Goal: Information Seeking & Learning: Learn about a topic

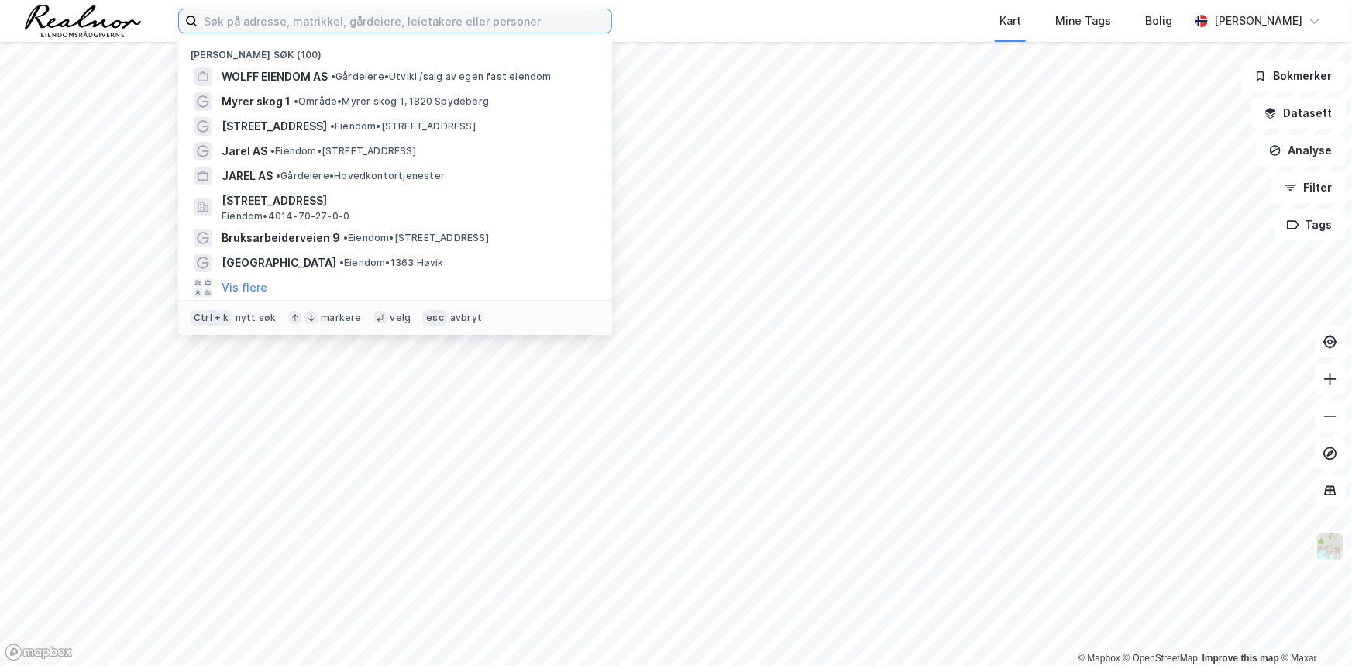
click at [342, 16] on input at bounding box center [405, 20] width 414 height 23
click at [287, 26] on input at bounding box center [405, 20] width 414 height 23
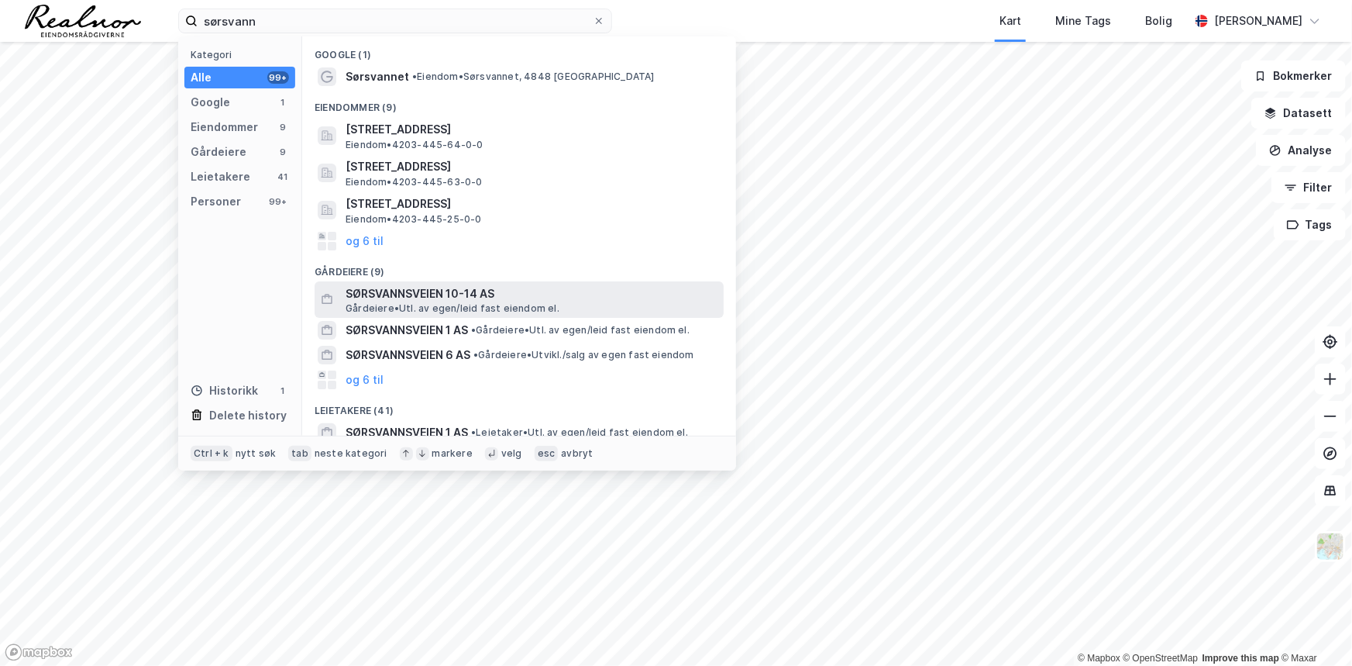
click at [495, 307] on span "Gårdeiere • Utl. av egen/leid fast eiendom el." at bounding box center [453, 308] width 214 height 12
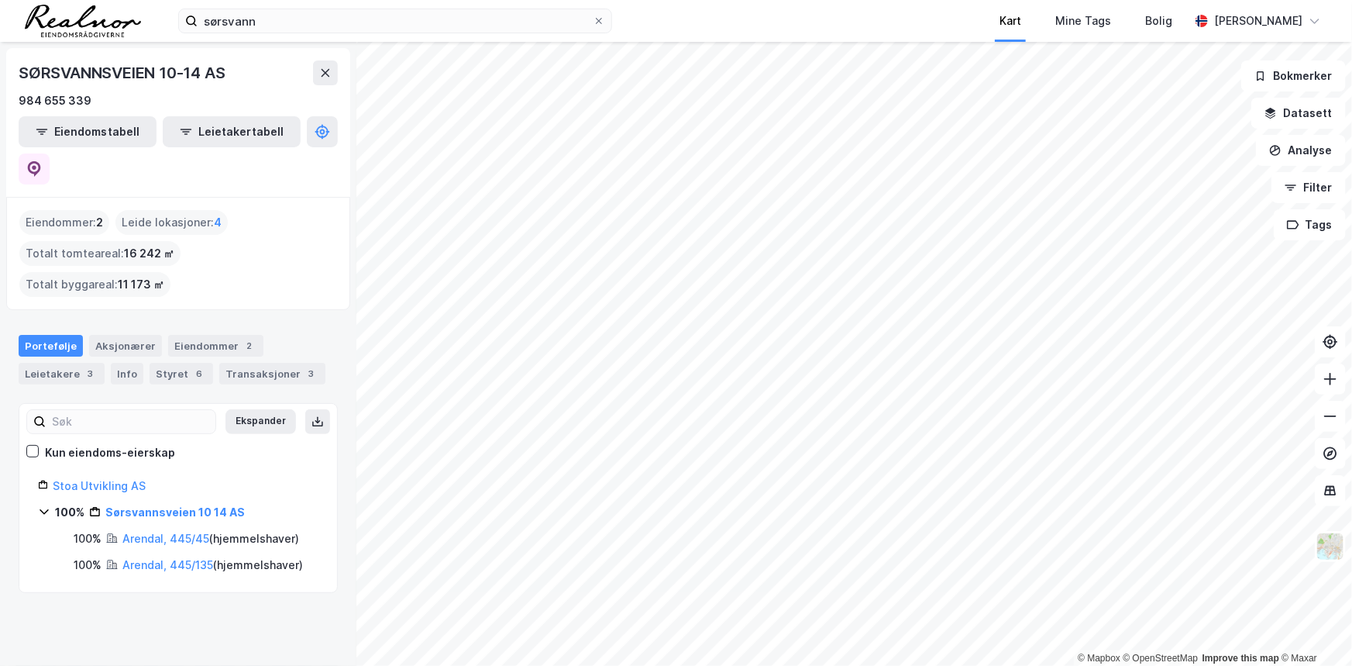
click at [988, 37] on div "sørsvann Kart Mine Tags Bolig [PERSON_NAME] © Mapbox © OpenStreetMap Improve th…" at bounding box center [676, 333] width 1352 height 666
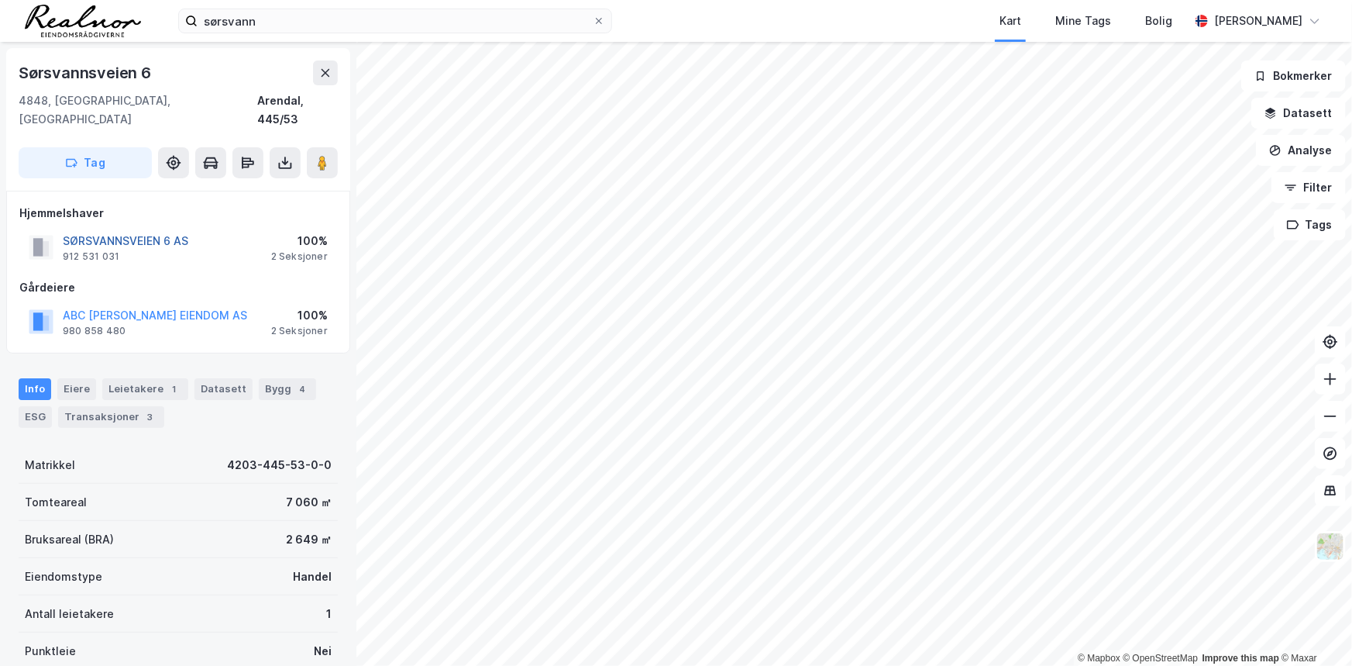
click at [0, 0] on button "SØRSVANNSVEIEN 6 AS" at bounding box center [0, 0] width 0 height 0
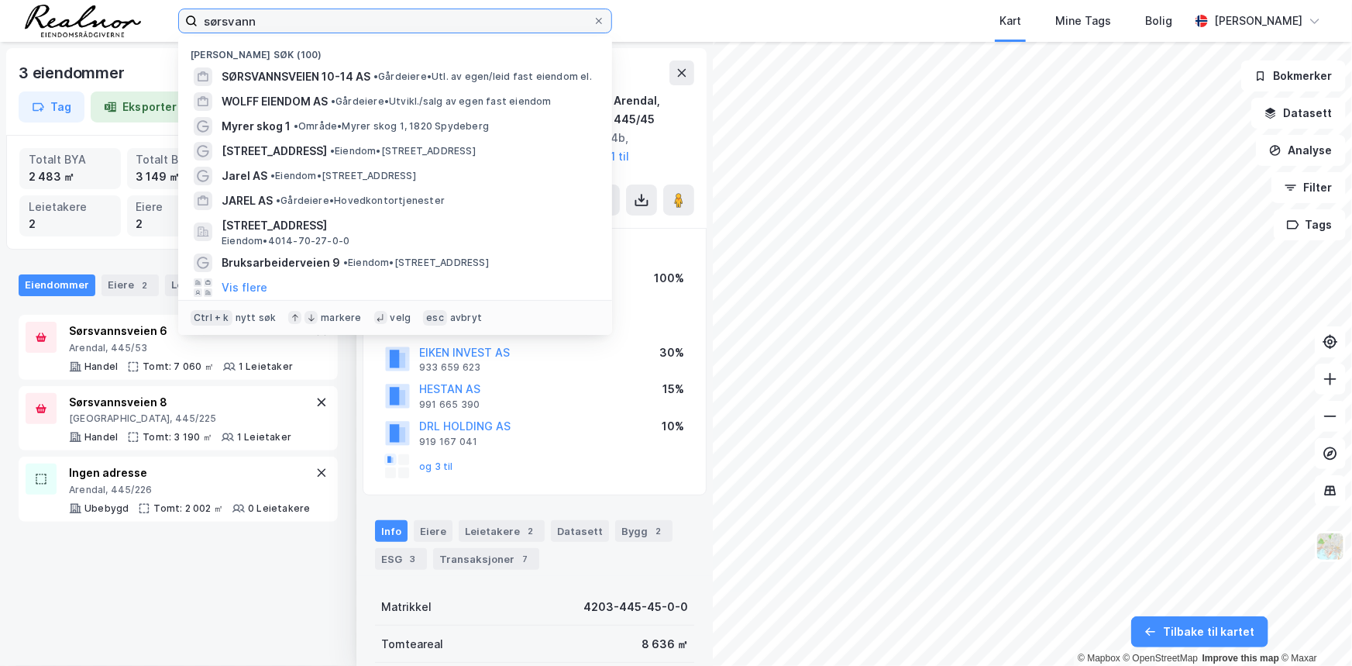
click at [324, 15] on input "sørsvann" at bounding box center [395, 20] width 395 height 23
paste input "[PERSON_NAME] AS"
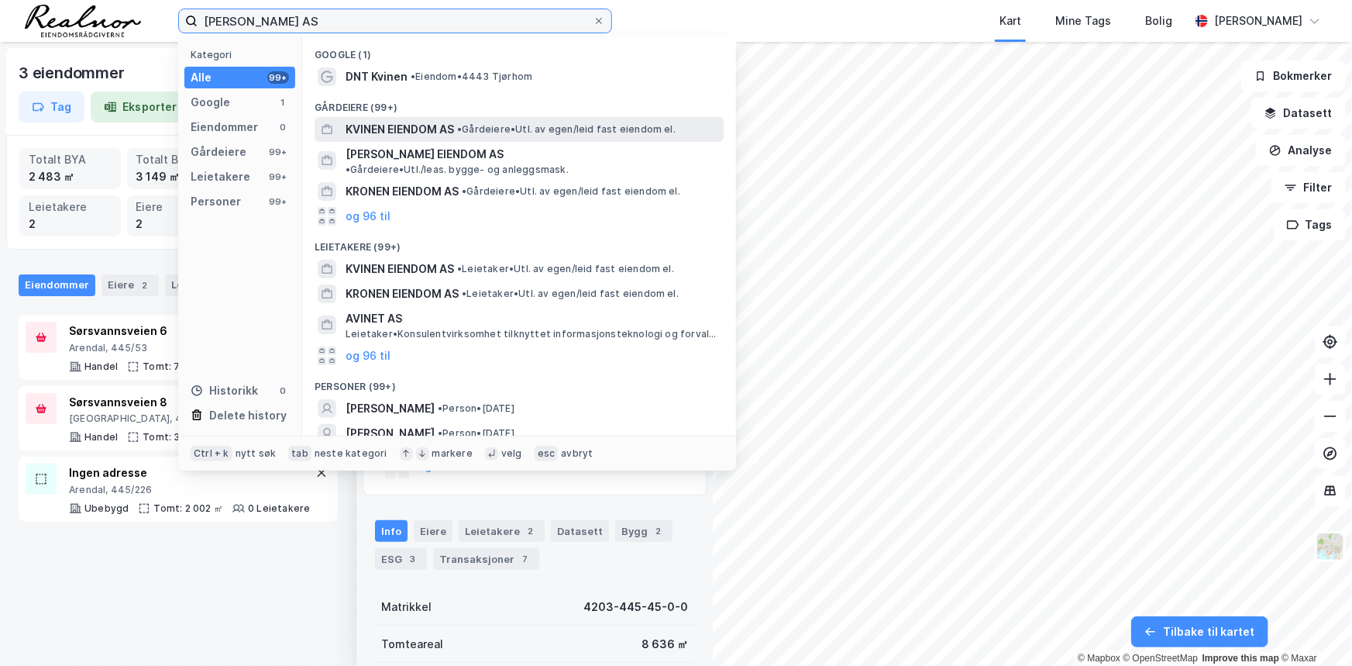
type input "[PERSON_NAME] AS"
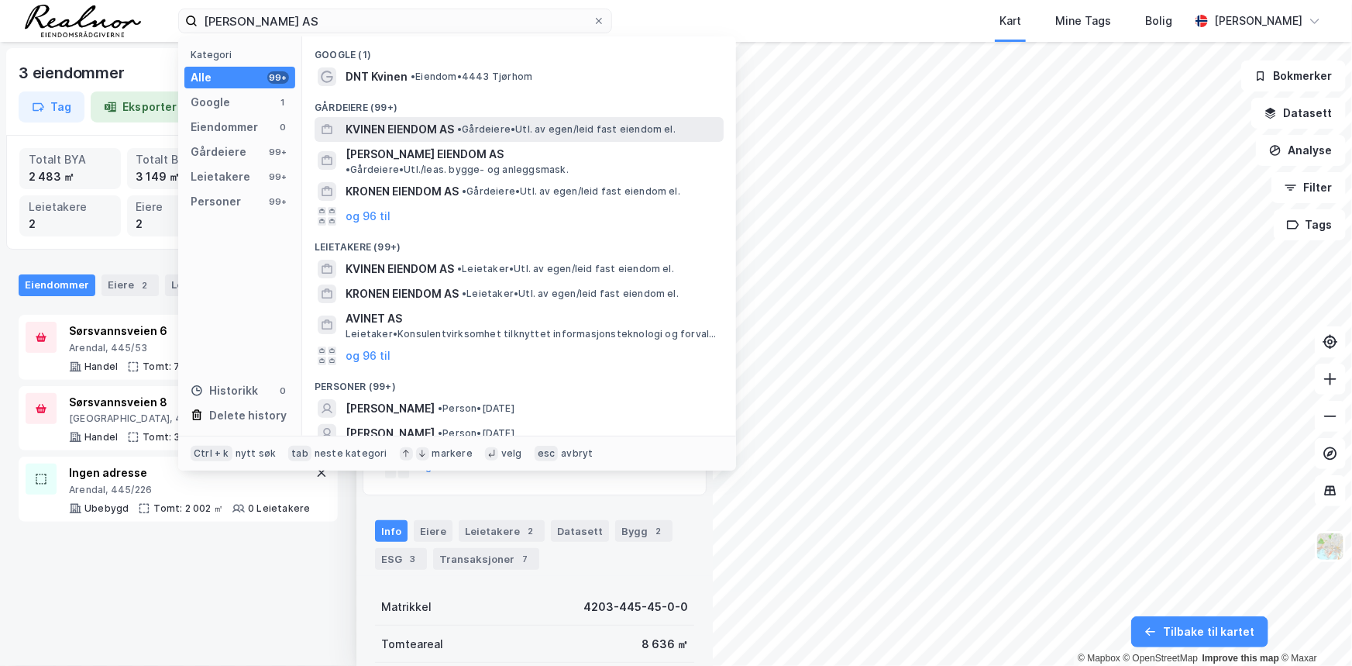
click at [421, 126] on span "KVINEN EIENDOM AS" at bounding box center [400, 129] width 108 height 19
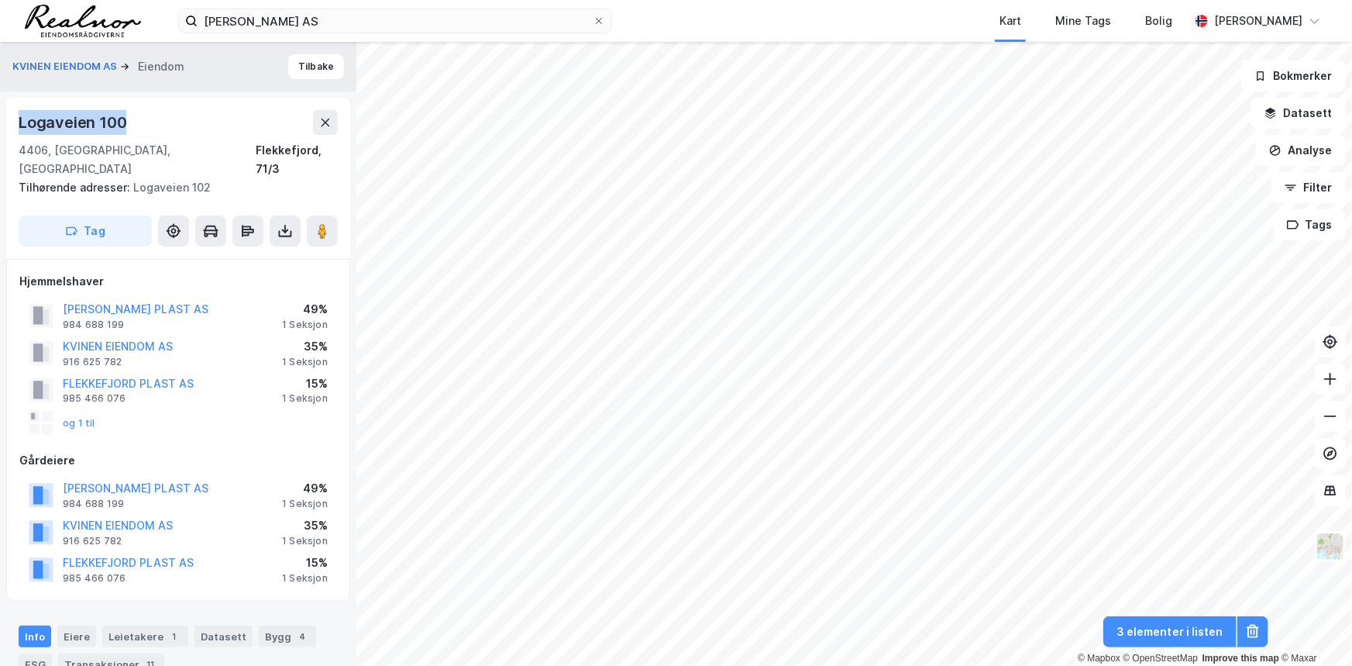
drag, startPoint x: 19, startPoint y: 122, endPoint x: 139, endPoint y: 122, distance: 120.1
click at [139, 122] on div "Logaveien 100" at bounding box center [178, 122] width 319 height 25
copy div "Logaveien 100"
click at [327, 223] on icon at bounding box center [322, 230] width 15 height 15
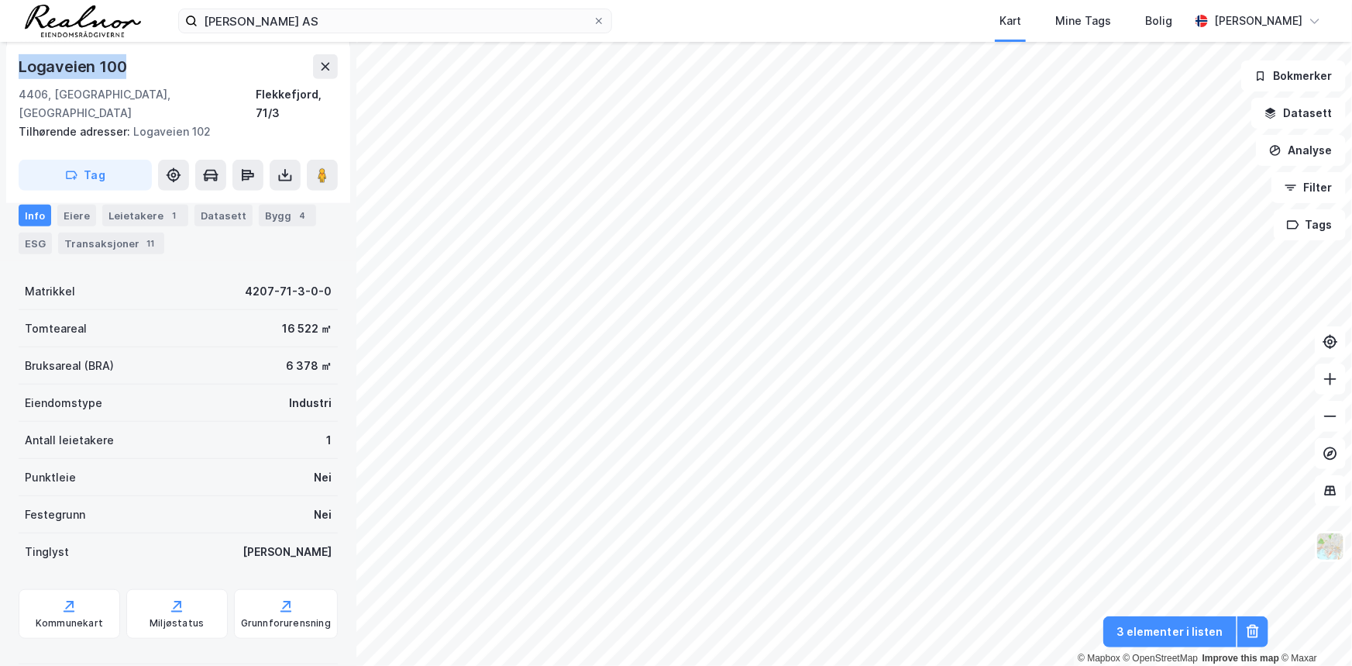
scroll to position [422, 0]
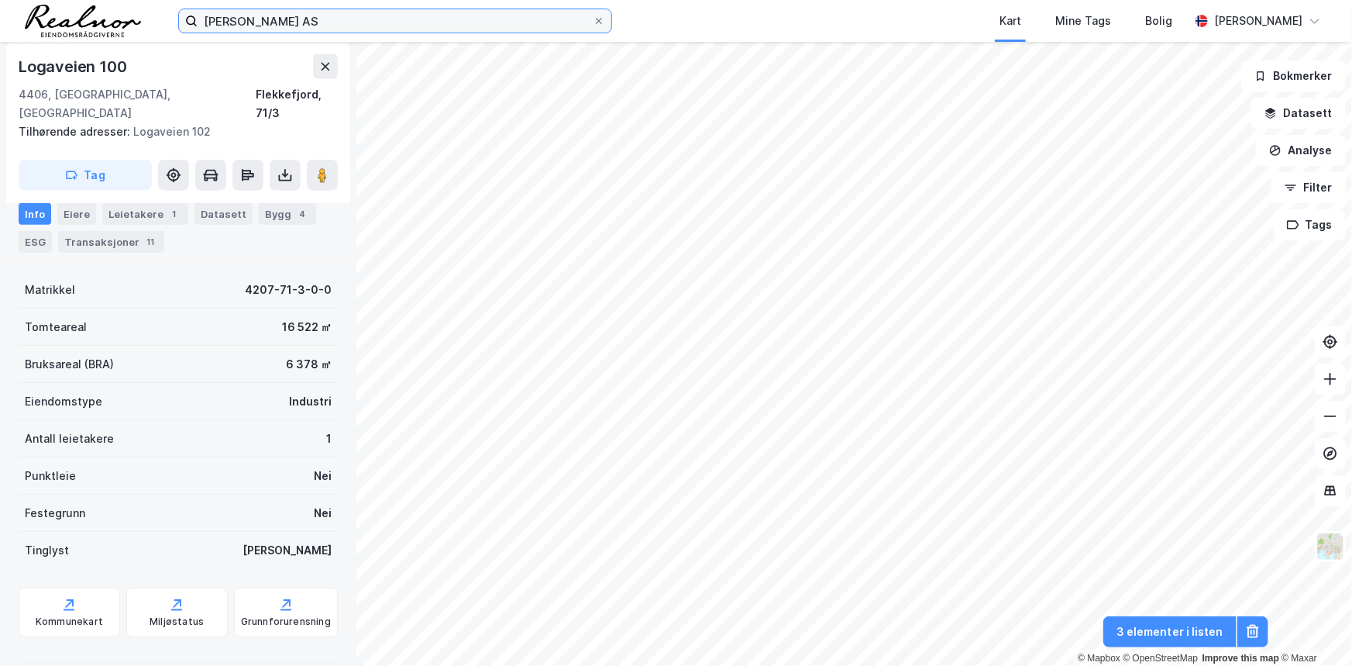
click at [328, 17] on input "[PERSON_NAME] AS" at bounding box center [395, 20] width 395 height 23
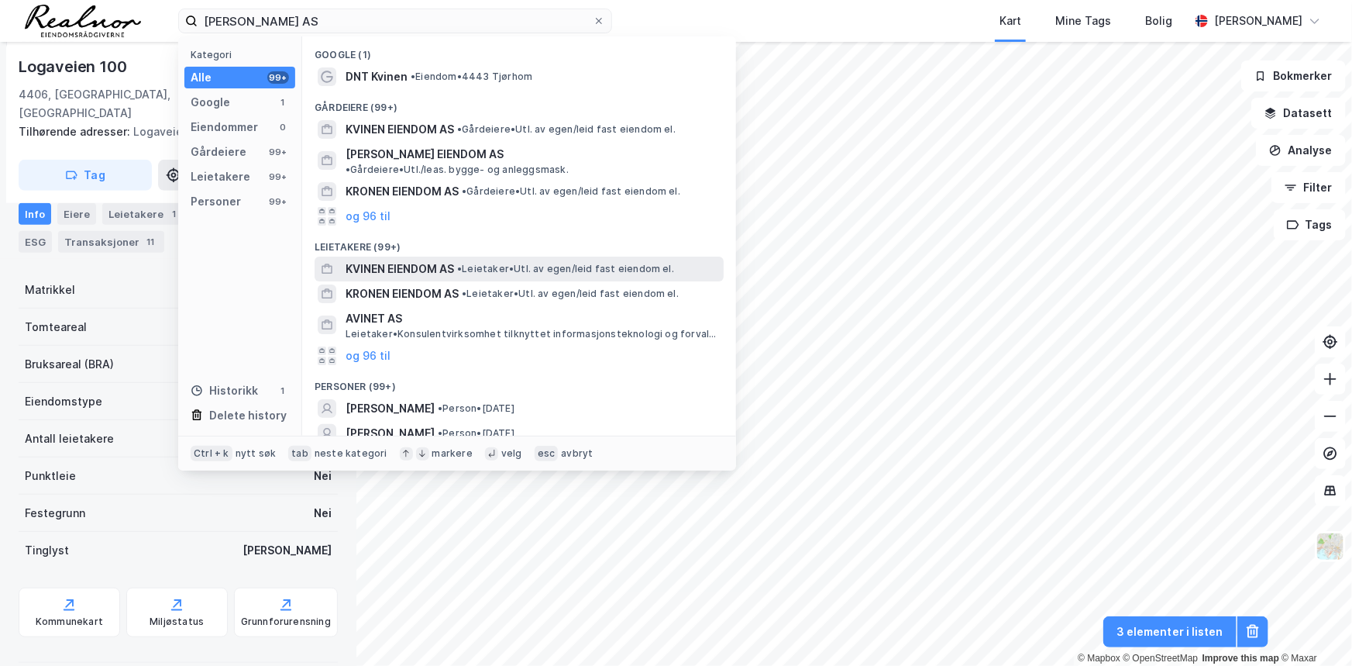
click at [471, 260] on div "KVINEN EIENDOM AS • Leietaker • Utl. av egen/leid fast eiendom el." at bounding box center [533, 269] width 375 height 19
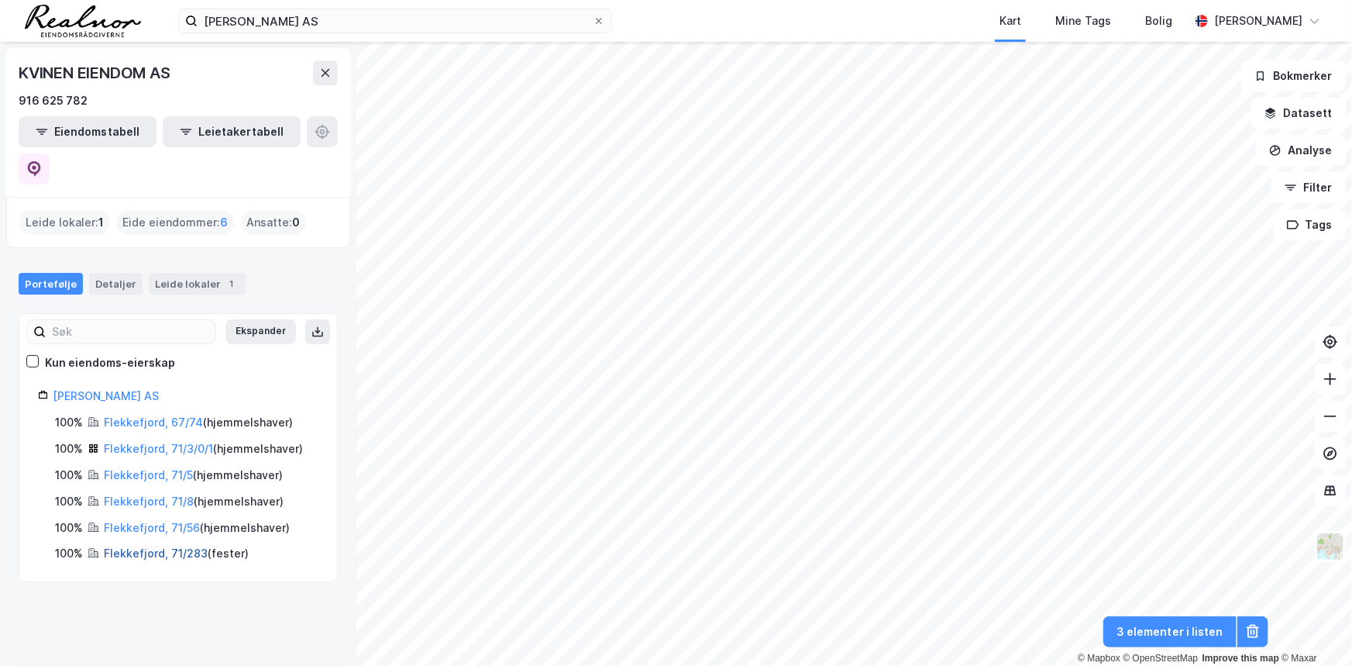
click at [132, 546] on link "Flekkefjord, 71/283" at bounding box center [156, 552] width 104 height 13
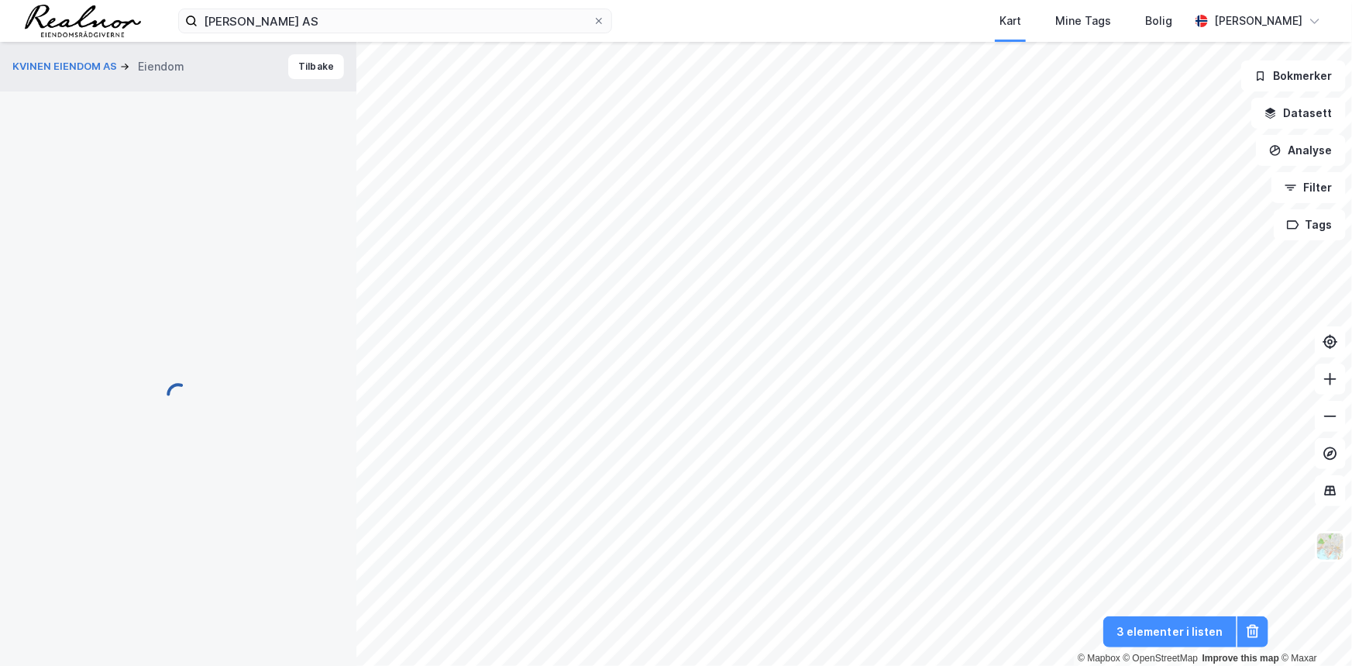
scroll to position [394, 0]
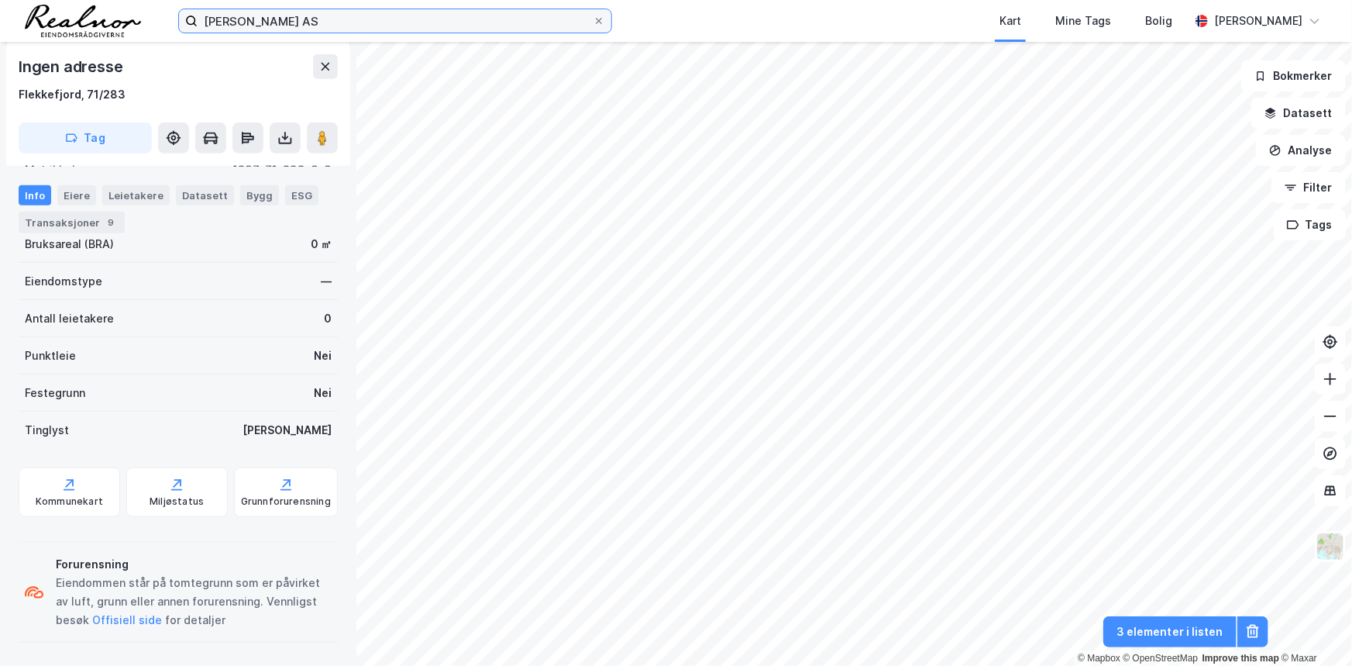
click at [363, 16] on input "[PERSON_NAME] AS" at bounding box center [395, 20] width 395 height 23
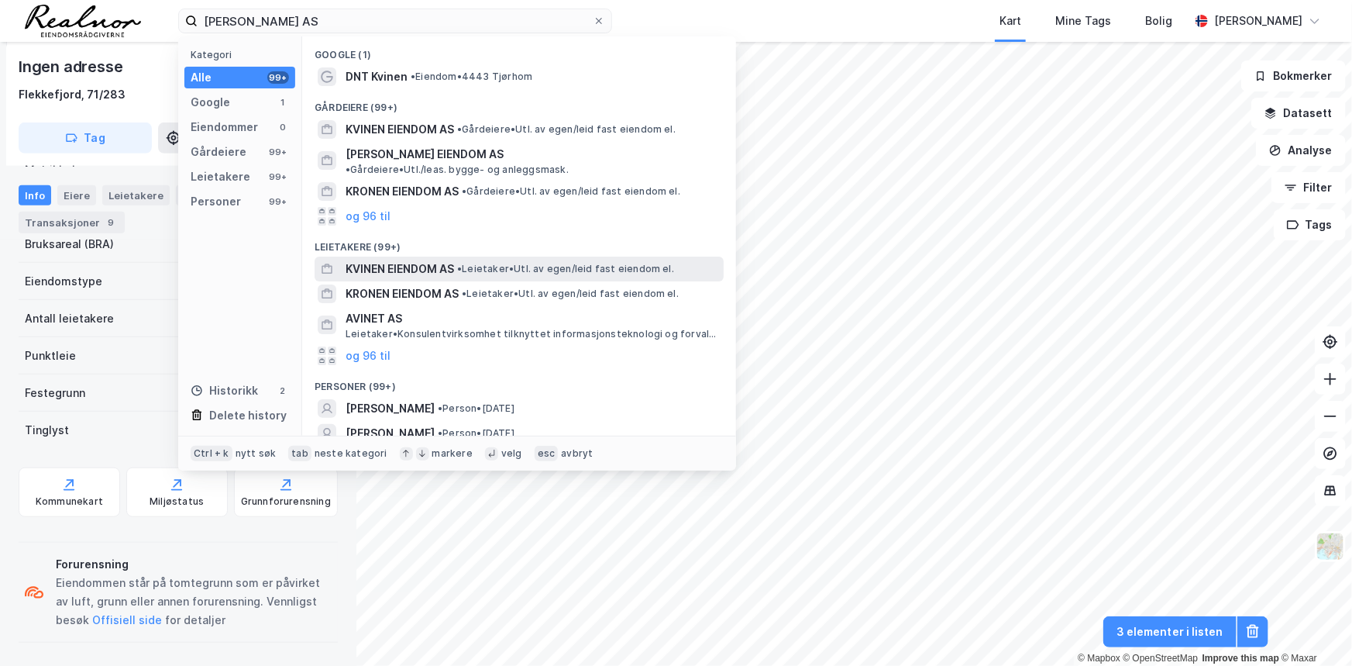
click at [475, 263] on span "• Leietaker • Utl. av egen/leid fast eiendom el." at bounding box center [565, 269] width 217 height 12
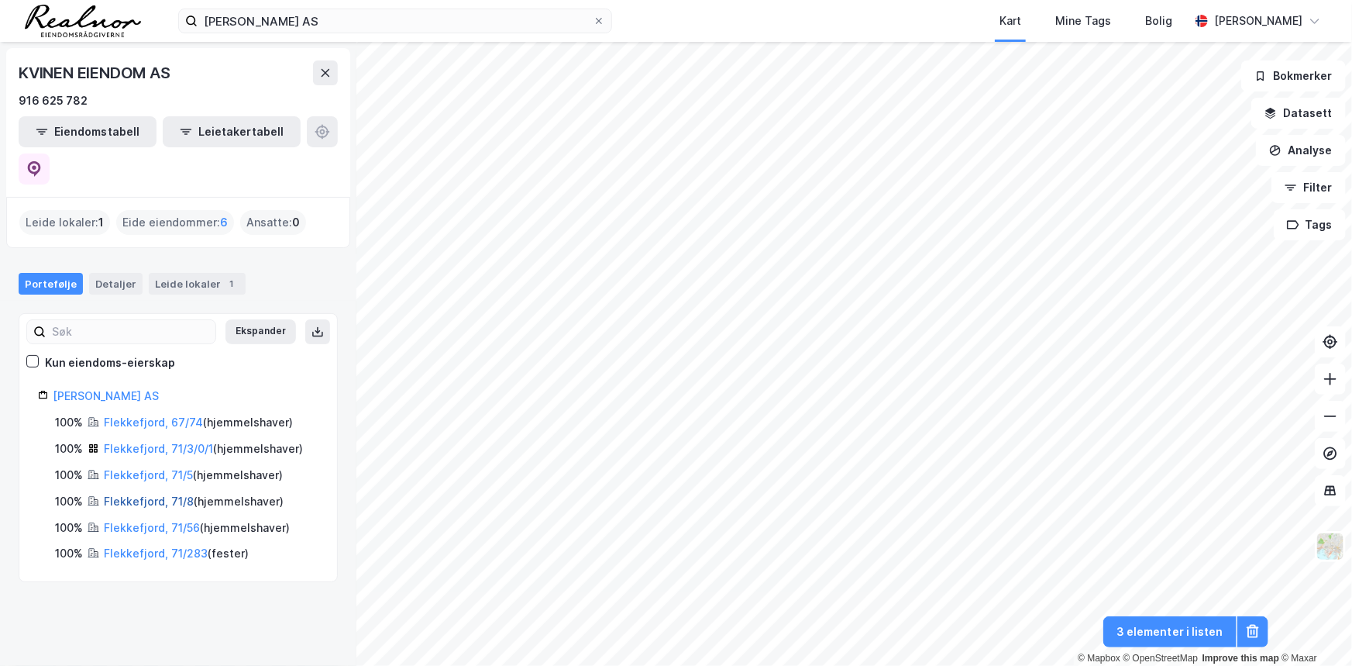
click at [150, 494] on link "Flekkefjord, 71/8" at bounding box center [149, 500] width 90 height 13
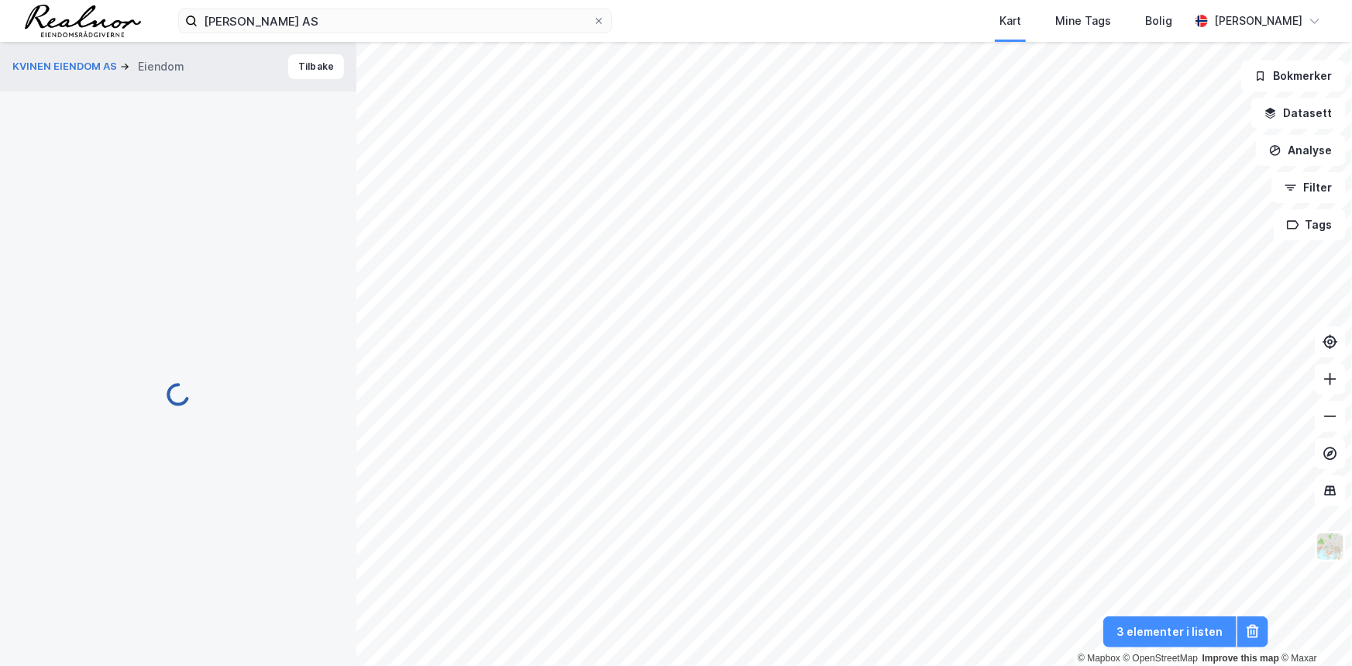
scroll to position [306, 0]
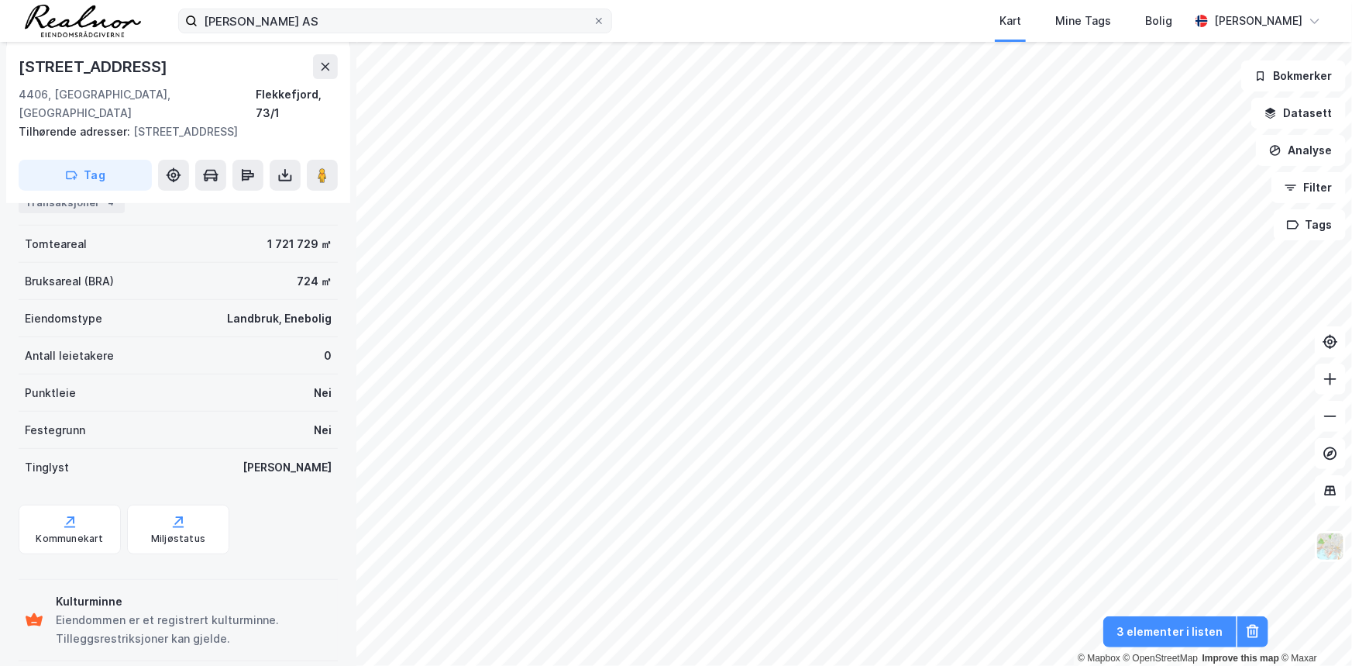
scroll to position [197, 0]
click at [351, 22] on input "[PERSON_NAME] AS" at bounding box center [395, 20] width 395 height 23
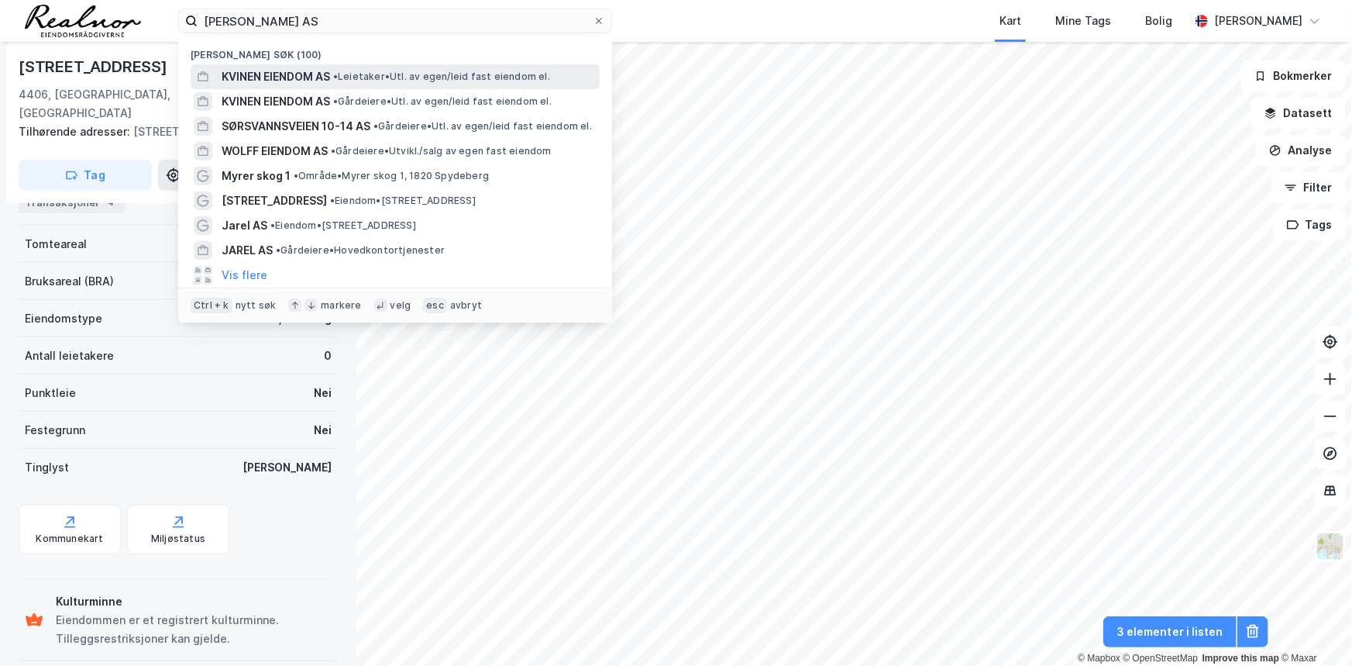
click at [326, 77] on span "KVINEN EIENDOM AS" at bounding box center [276, 76] width 108 height 19
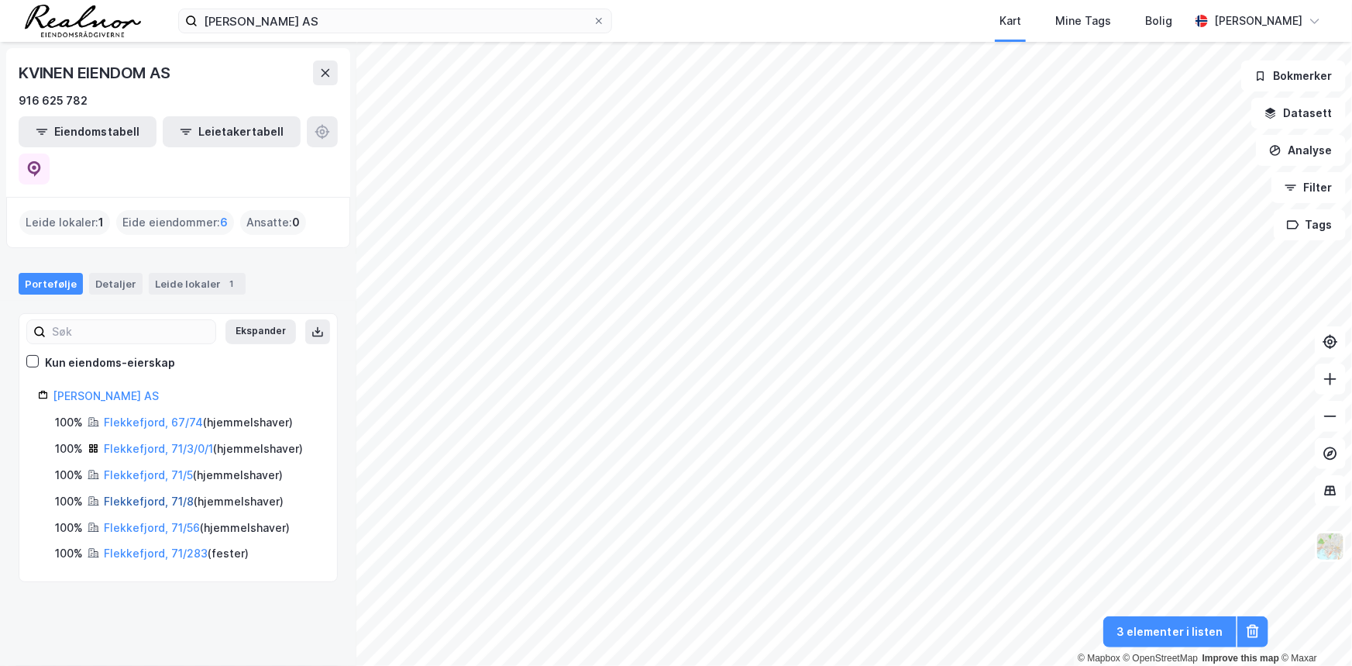
click at [139, 494] on link "Flekkefjord, 71/8" at bounding box center [149, 500] width 90 height 13
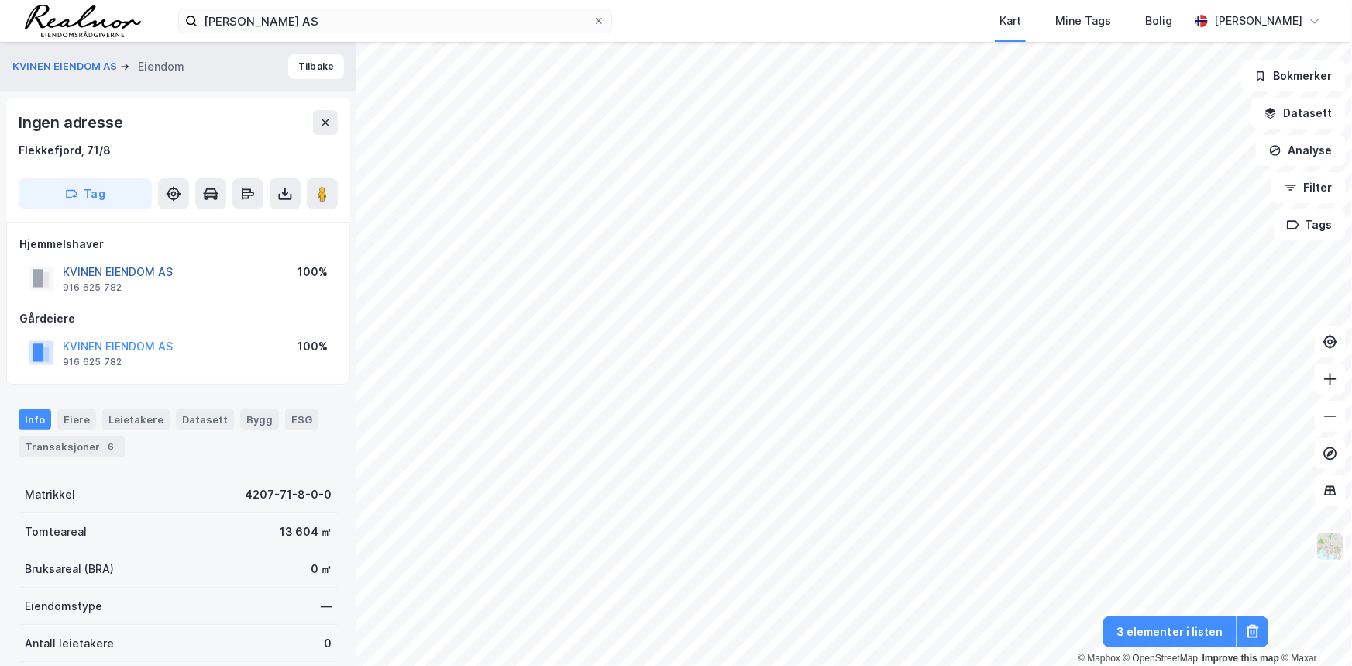
click at [0, 0] on button "KVINEN EIENDOM AS" at bounding box center [0, 0] width 0 height 0
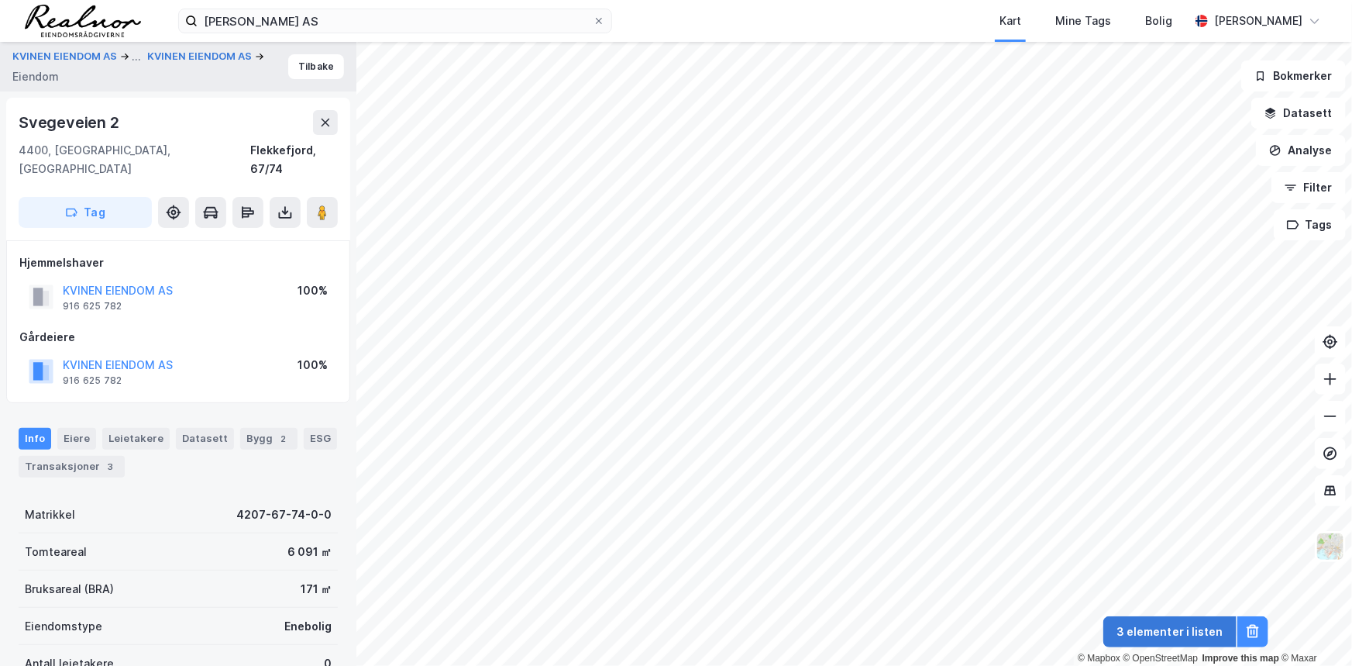
click at [1151, 630] on button "3 elementer i listen" at bounding box center [1169, 631] width 133 height 31
